Goal: Task Accomplishment & Management: Use online tool/utility

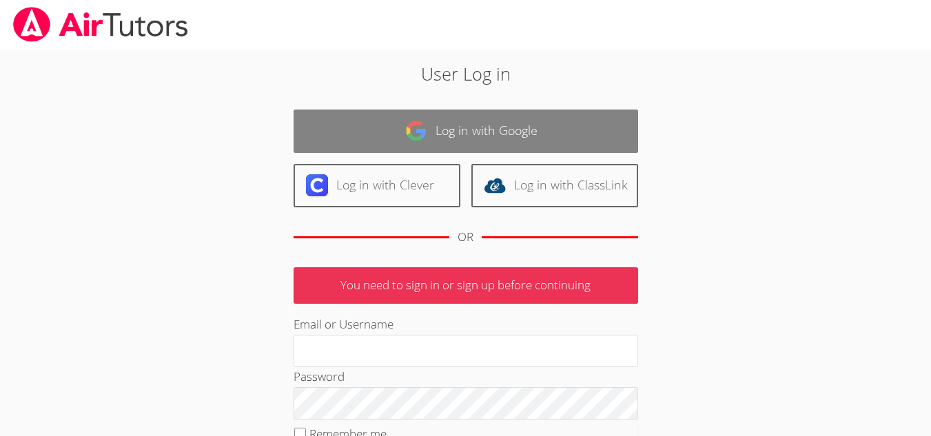
click at [428, 138] on link "Log in with Google" at bounding box center [465, 131] width 344 height 43
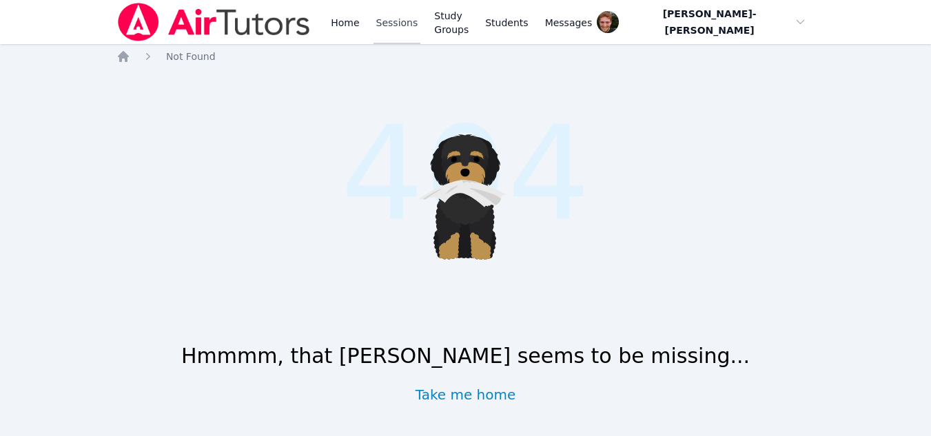
click at [391, 27] on link "Sessions" at bounding box center [397, 22] width 48 height 44
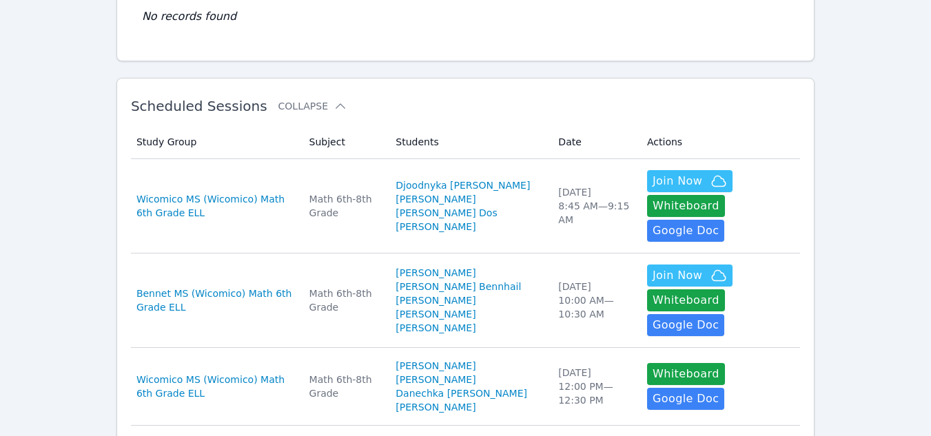
scroll to position [170, 0]
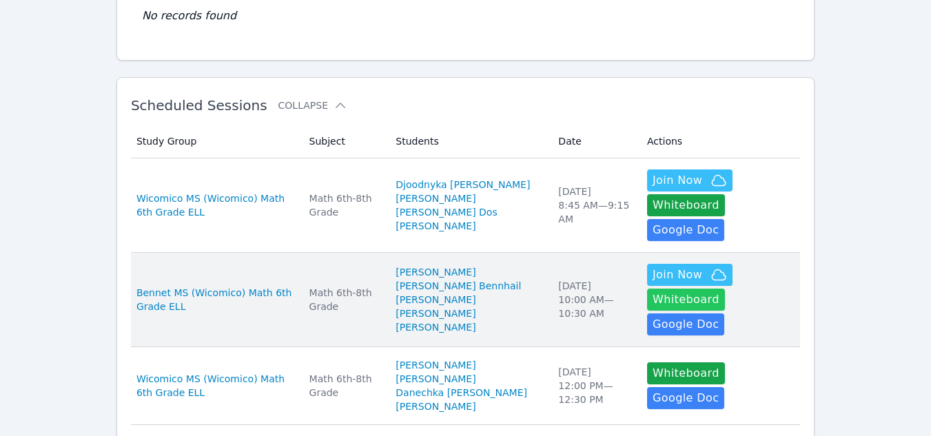
click at [721, 289] on button "Whiteboard" at bounding box center [686, 300] width 78 height 22
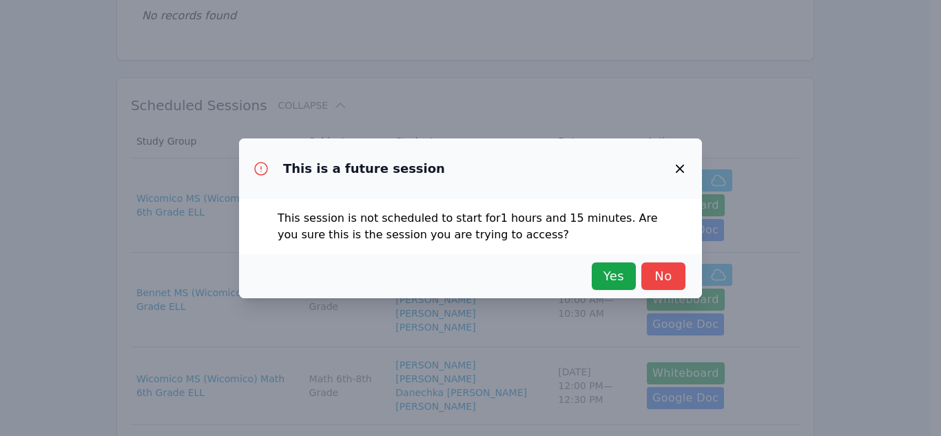
click at [873, 235] on div "This is a future session This session is not scheduled to start for 1 hours and…" at bounding box center [470, 218] width 941 height 436
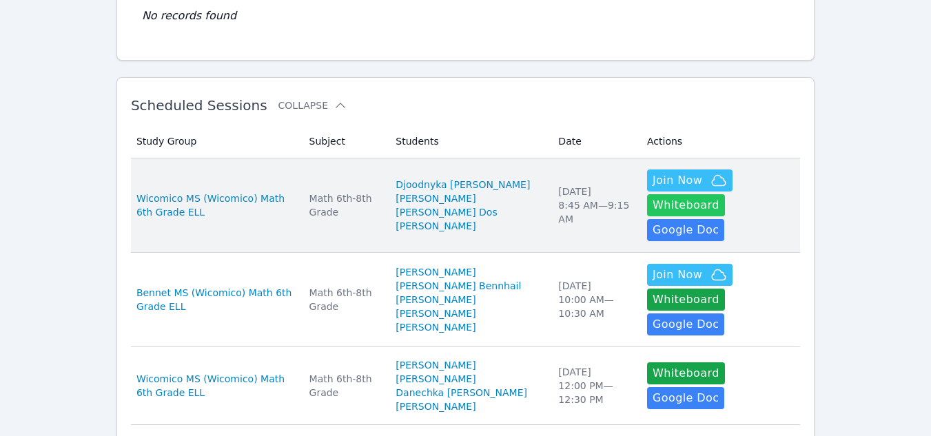
click at [725, 194] on button "Whiteboard" at bounding box center [686, 205] width 78 height 22
click at [652, 178] on span "Join Now" at bounding box center [677, 180] width 50 height 17
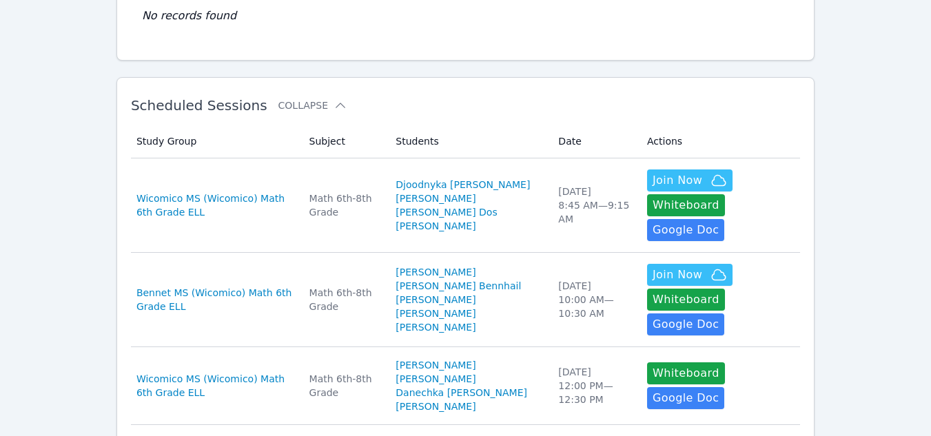
scroll to position [0, 0]
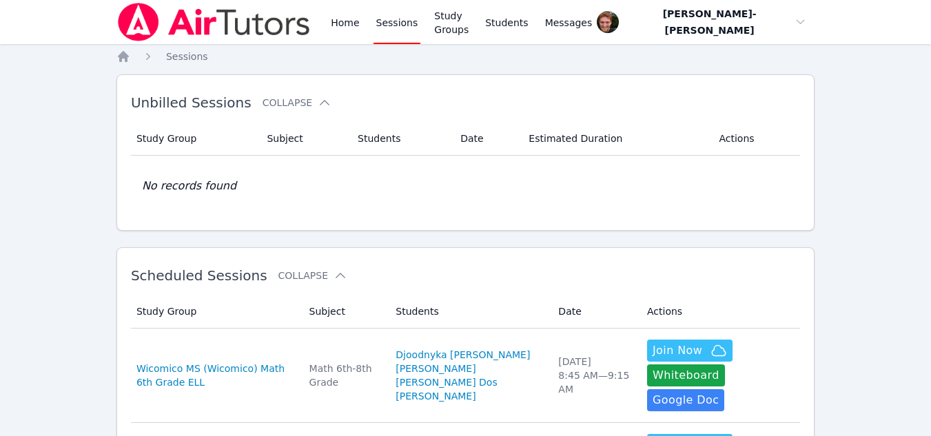
click at [390, 26] on link "Sessions" at bounding box center [397, 22] width 48 height 44
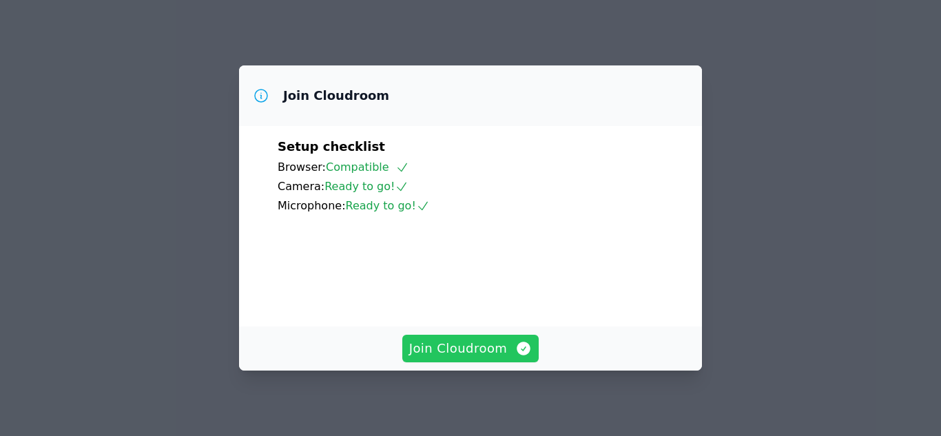
click at [481, 356] on span "Join Cloudroom" at bounding box center [470, 348] width 123 height 19
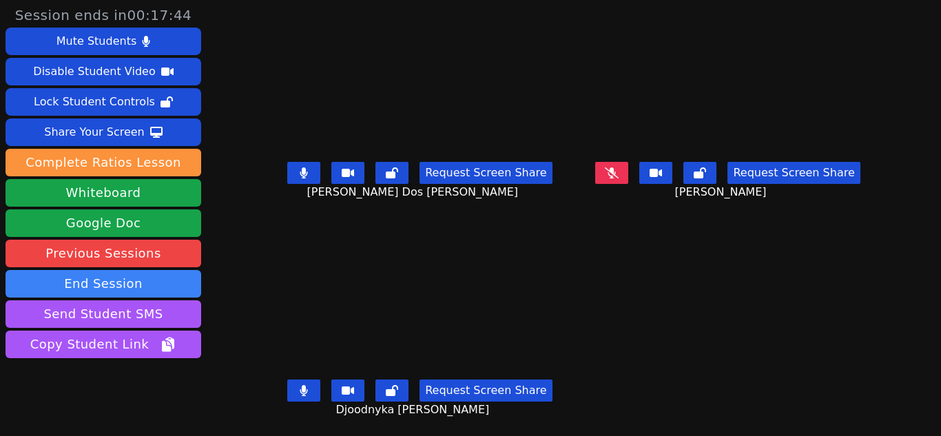
click at [605, 168] on icon at bounding box center [612, 172] width 14 height 11
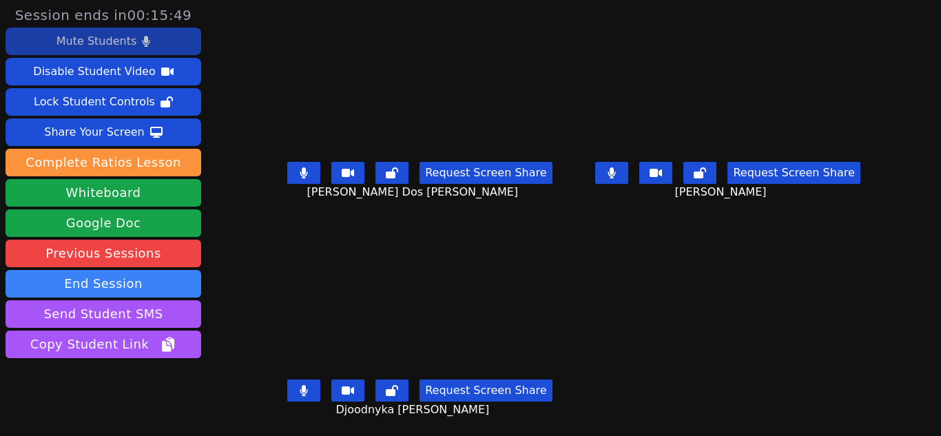
click at [160, 37] on button "Mute Students" at bounding box center [104, 42] width 196 height 28
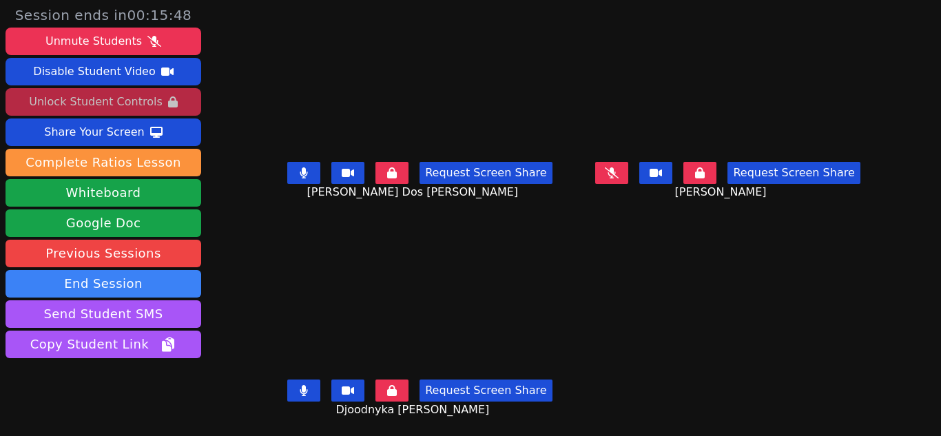
click at [153, 95] on div "Unlock Student Controls" at bounding box center [95, 102] width 133 height 22
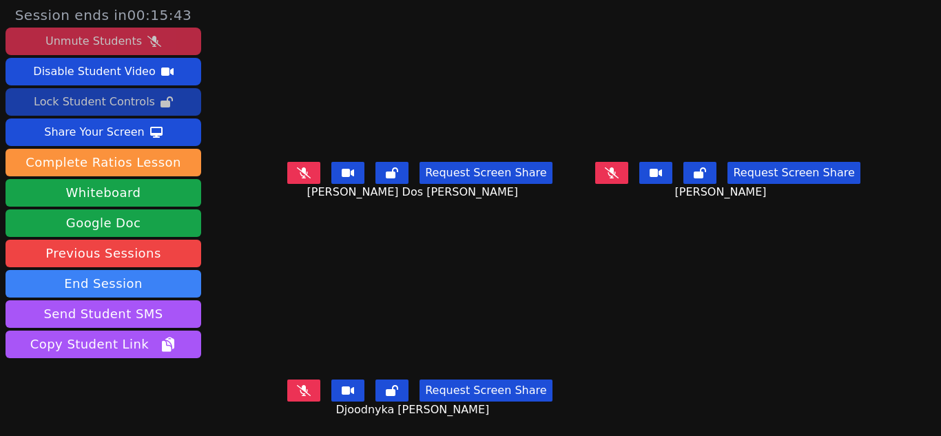
click at [115, 44] on div "Unmute Students" at bounding box center [93, 41] width 96 height 22
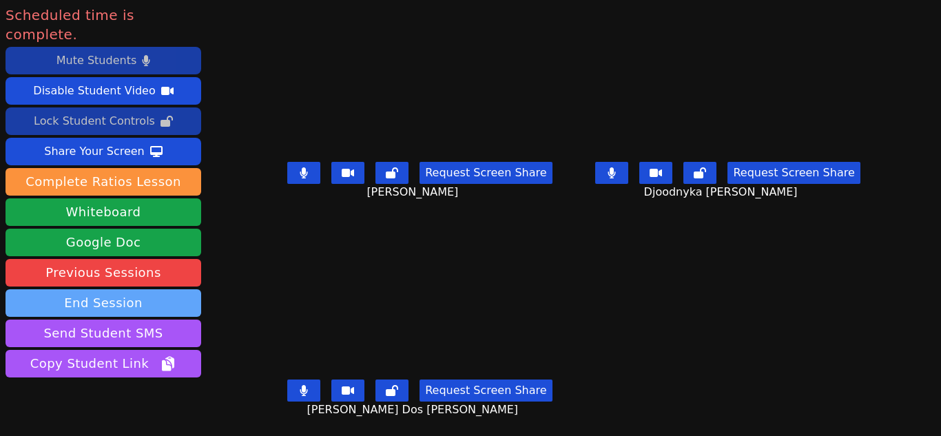
click at [117, 289] on button "End Session" at bounding box center [104, 303] width 196 height 28
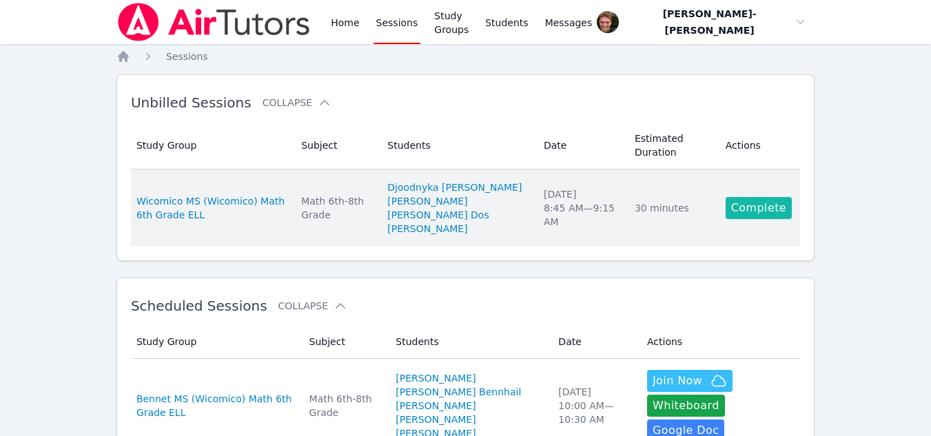
click at [752, 203] on link "Complete" at bounding box center [758, 208] width 66 height 22
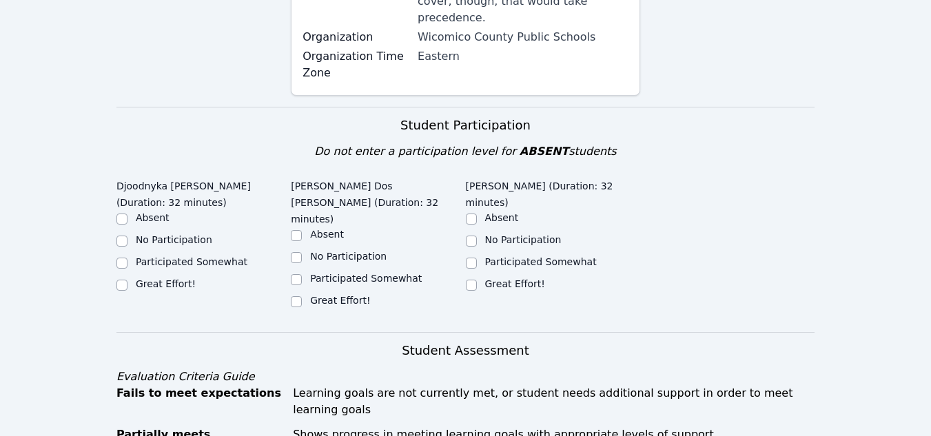
scroll to position [391, 0]
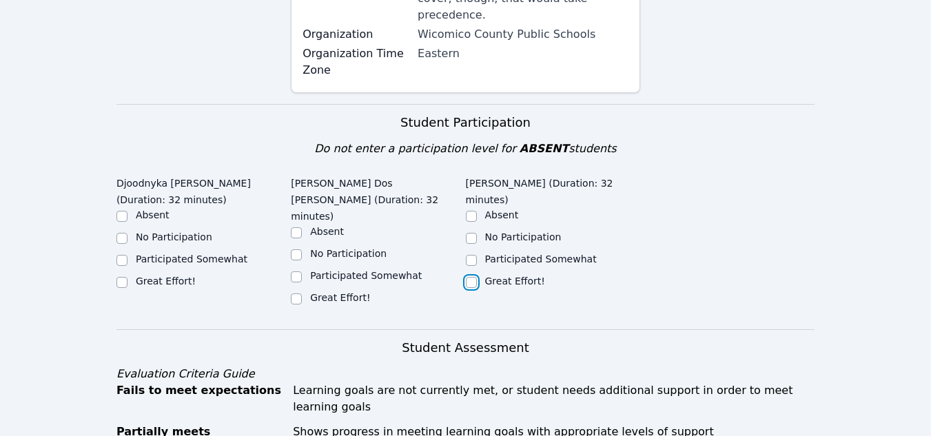
click at [471, 277] on input "Great Effort!" at bounding box center [471, 282] width 11 height 11
checkbox input "true"
click at [291, 293] on input "Great Effort!" at bounding box center [296, 298] width 11 height 11
checkbox input "true"
click at [121, 277] on input "Great Effort!" at bounding box center [121, 282] width 11 height 11
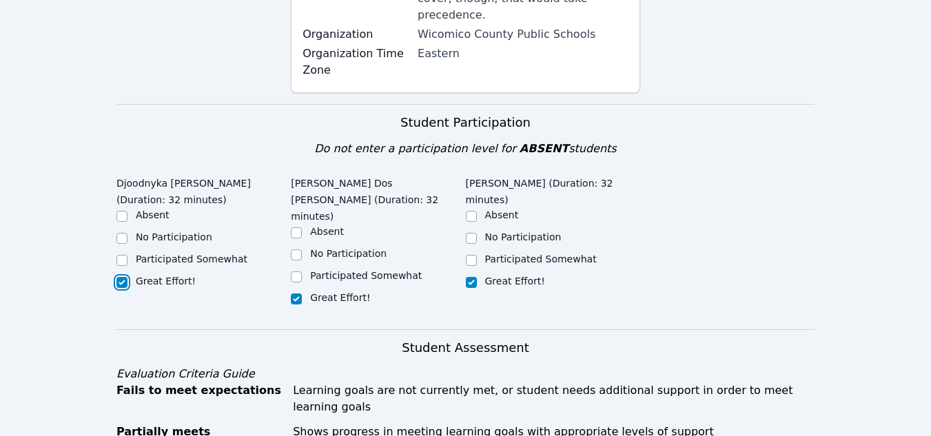
checkbox input "true"
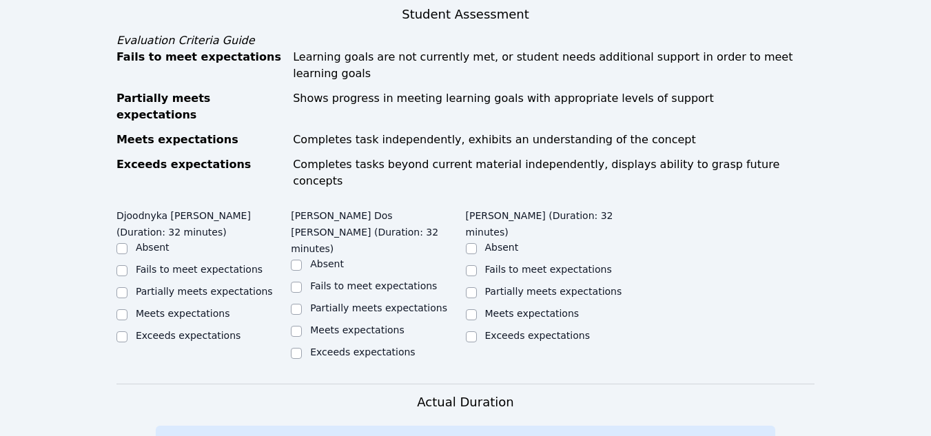
scroll to position [724, 0]
click at [121, 310] on input "Meets expectations" at bounding box center [121, 315] width 11 height 11
checkbox input "true"
click at [123, 332] on input "Exceeds expectations" at bounding box center [121, 337] width 11 height 11
checkbox input "true"
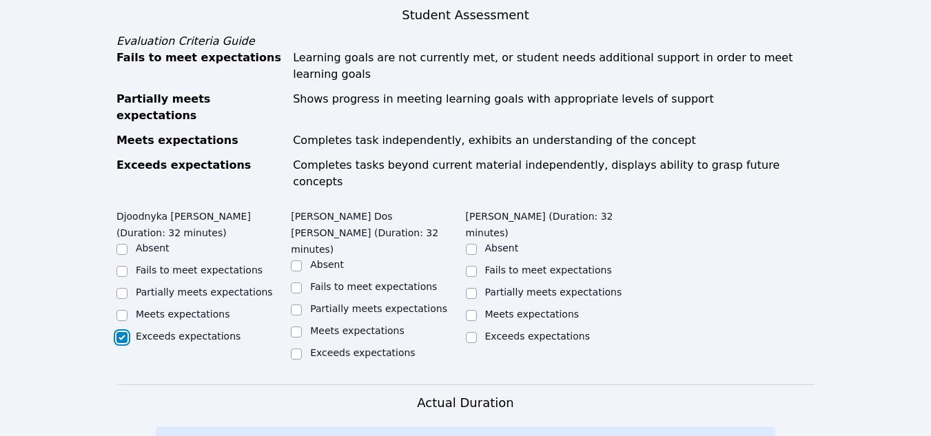
checkbox input "false"
click at [300, 349] on input "Exceeds expectations" at bounding box center [296, 354] width 11 height 11
checkbox input "true"
click at [472, 332] on input "Exceeds expectations" at bounding box center [471, 337] width 11 height 11
checkbox input "true"
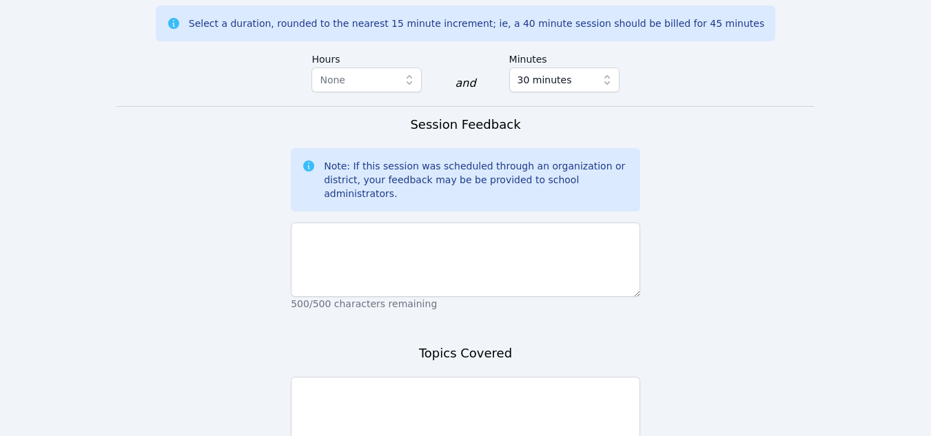
scroll to position [1148, 0]
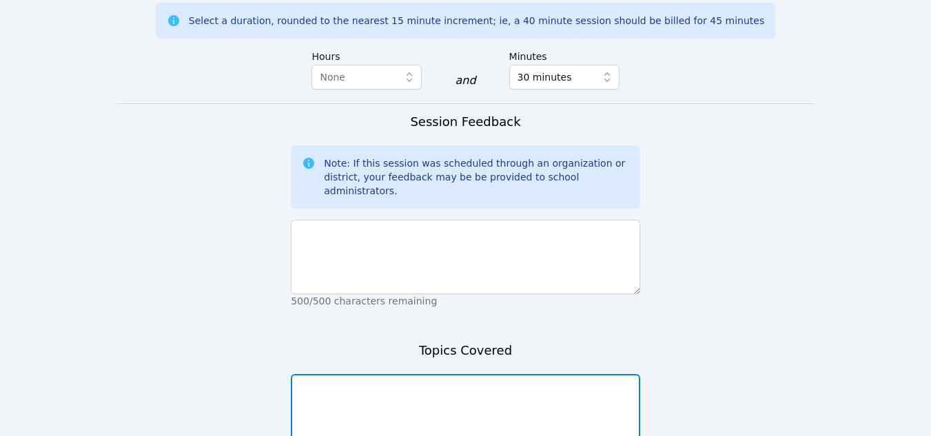
click at [402, 374] on textarea at bounding box center [465, 411] width 349 height 74
type textarea "T"
type textarea "Surface Area of Triangular Prisms"
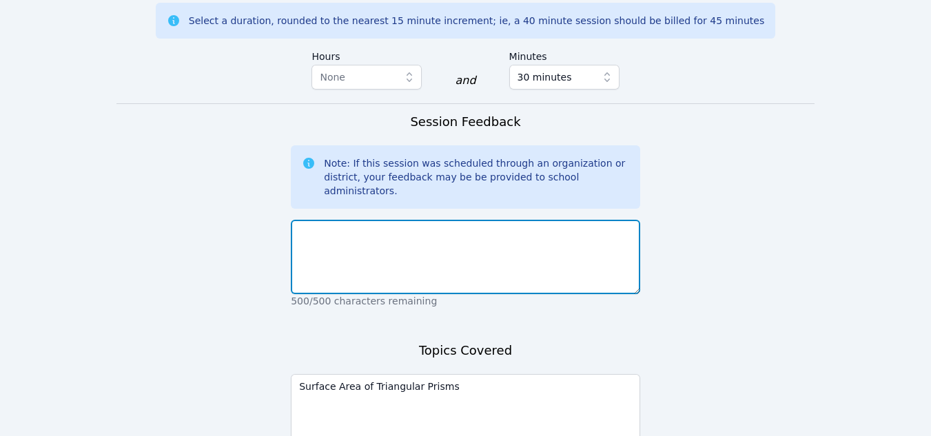
click at [355, 220] on textarea at bounding box center [465, 257] width 349 height 74
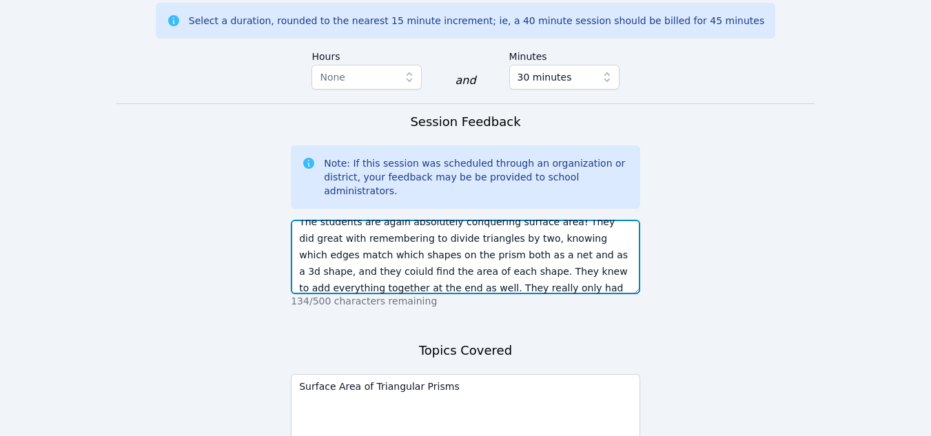
scroll to position [27, 0]
click at [415, 220] on textarea "The students are again absolutely conquering surface area! They did great with …" at bounding box center [465, 257] width 349 height 74
type textarea "The students are again absolutely conquering surface area! They did great with …"
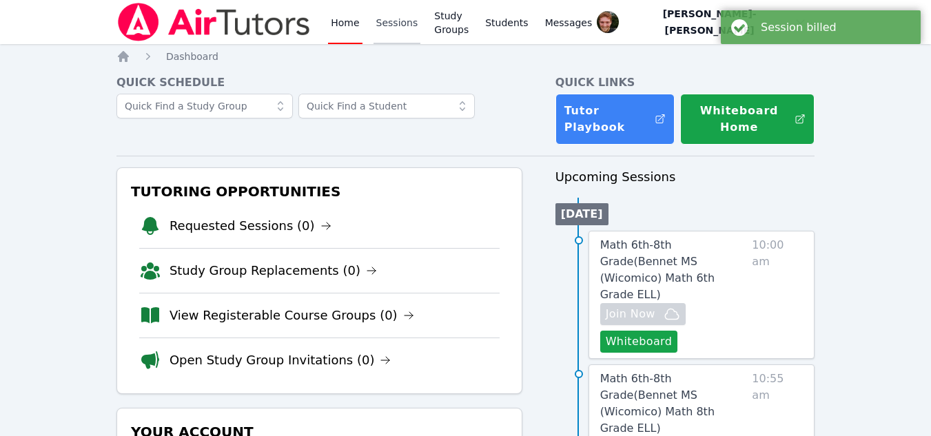
click at [386, 26] on link "Sessions" at bounding box center [397, 22] width 48 height 44
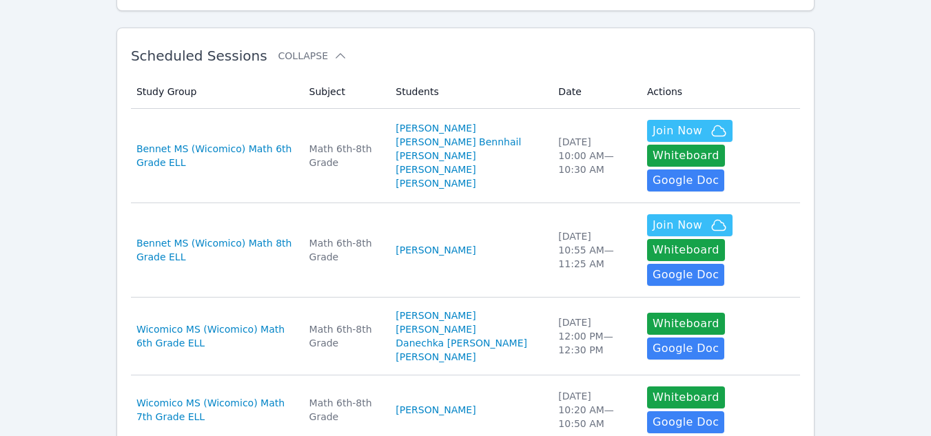
scroll to position [231, 0]
